Goal: Information Seeking & Learning: Find specific page/section

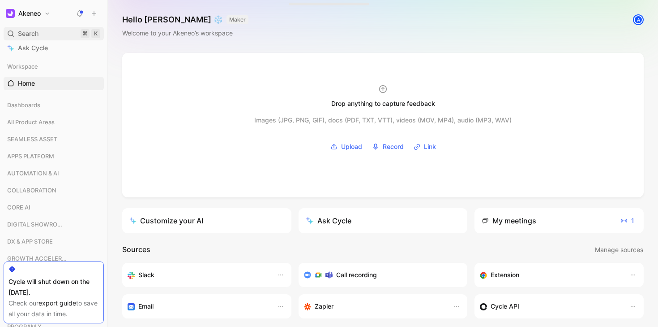
click at [25, 32] on span "Search" at bounding box center [28, 33] width 21 height 11
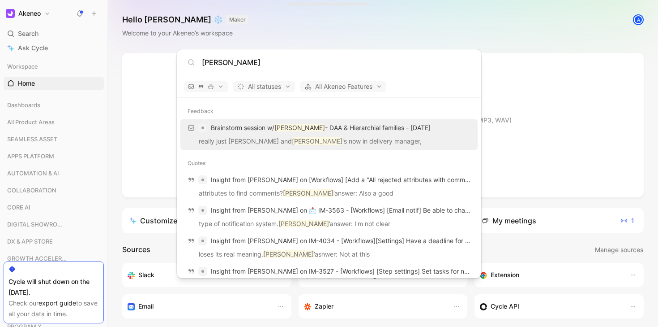
type input "[PERSON_NAME]"
click at [323, 44] on body "Akeneo Search ⌘ K Ask Cycle Workspace Home G then H Dashboards All Product Area…" at bounding box center [329, 163] width 658 height 327
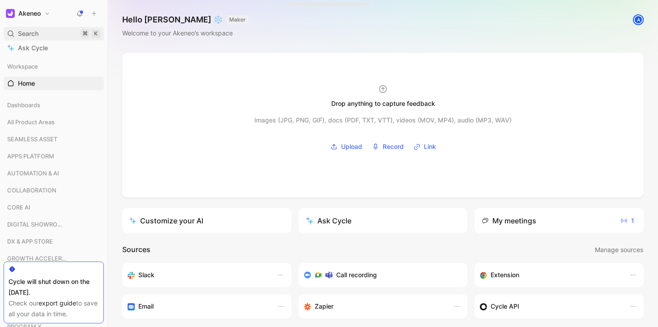
click at [20, 32] on span "Search" at bounding box center [28, 33] width 21 height 11
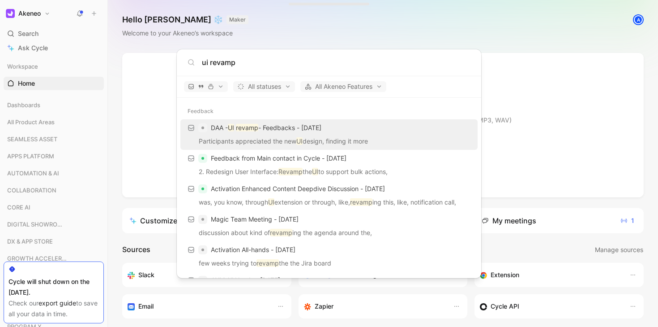
type input "ui revamp"
click at [378, 131] on div "DAA - UI revamp - Feedbacks - [DATE]" at bounding box center [329, 128] width 292 height 16
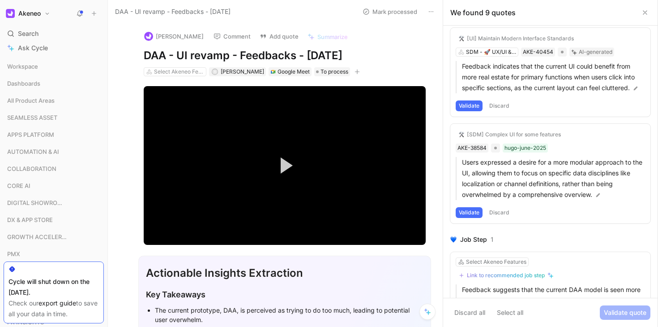
click at [431, 10] on icon at bounding box center [431, 11] width 7 height 7
click at [444, 28] on div "Copy link" at bounding box center [482, 30] width 81 height 11
click at [646, 13] on use at bounding box center [646, 13] width 4 height 4
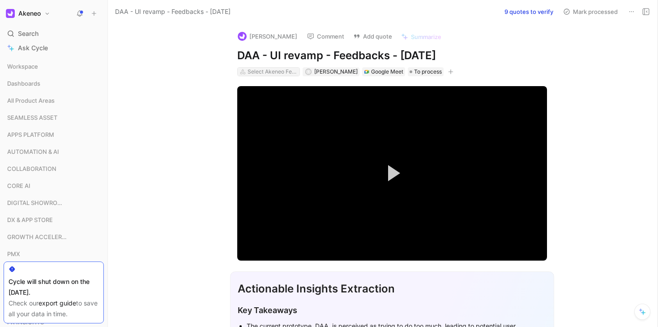
click at [260, 70] on div "Select Akeneo Features" at bounding box center [273, 71] width 50 height 9
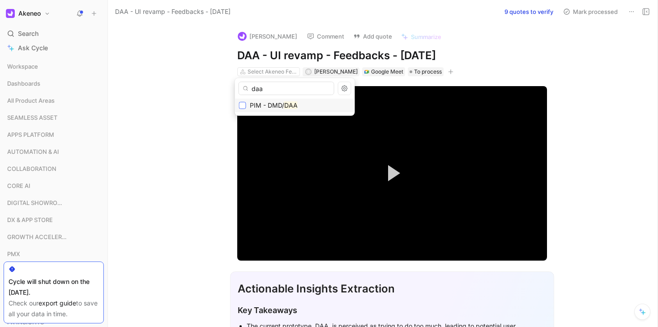
type input "daa"
click at [240, 103] on icon at bounding box center [242, 105] width 5 height 5
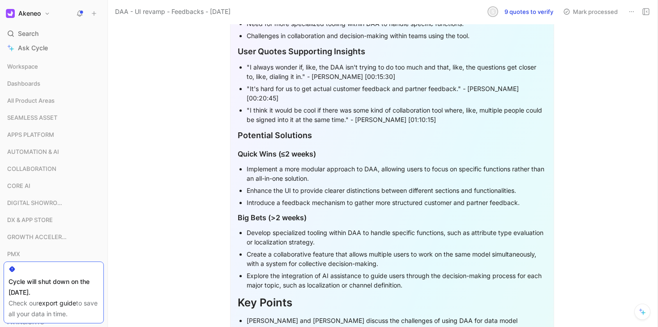
scroll to position [815, 0]
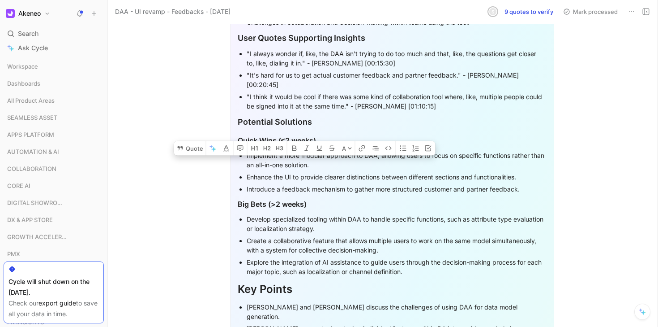
drag, startPoint x: 364, startPoint y: 105, endPoint x: 243, endPoint y: 97, distance: 121.2
click at [243, 97] on ul ""I always wonder if, like, the DAA isn't trying to do too much and that, like, …" at bounding box center [392, 79] width 309 height 65
copy div ""I think it would be cool if there was some kind of collaboration tool where, l…"
